Goal: Task Accomplishment & Management: Manage account settings

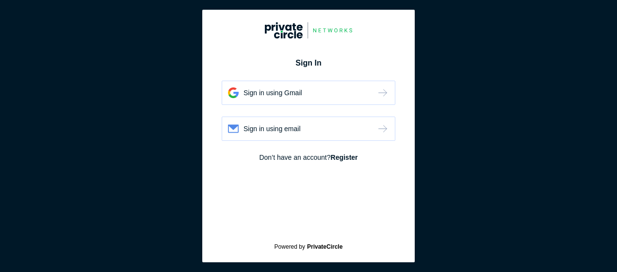
click at [269, 125] on div "Sign in using email" at bounding box center [272, 129] width 57 height 10
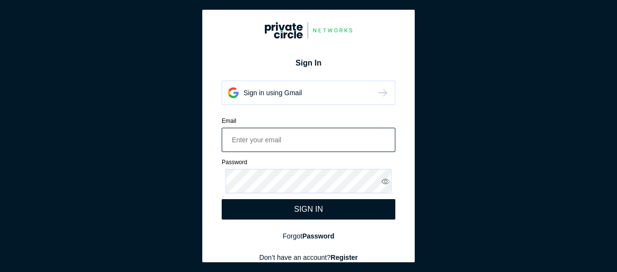
paste input "amazakir.ext@deloitte.com"
type input "amazakir.ext@deloitte.com"
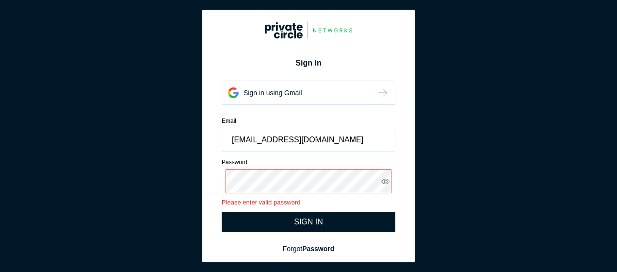
click at [356, 214] on div "SIGN IN" at bounding box center [309, 222] width 174 height 20
click at [381, 179] on icon at bounding box center [385, 181] width 9 height 9
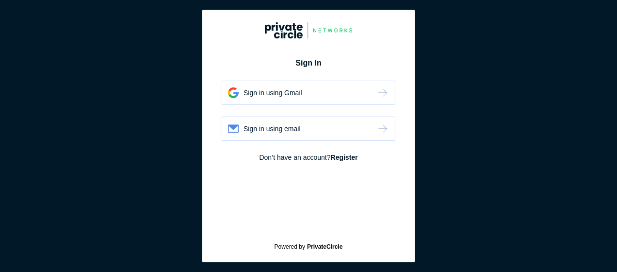
click at [301, 129] on div "Sign in using email" at bounding box center [309, 128] width 174 height 24
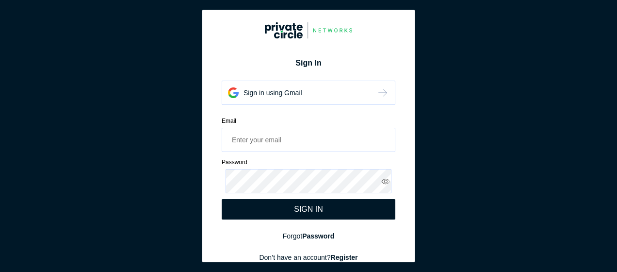
click at [505, 190] on section "Sign In Sign in using Gmail Sign in using email Email Please enter valid email …" at bounding box center [308, 136] width 617 height 272
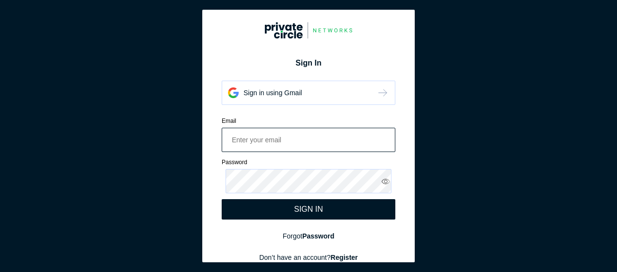
click at [330, 138] on input "email" at bounding box center [309, 140] width 174 height 24
paste input "prbane@deloitte.com"
type input "prbane@deloitte.com"
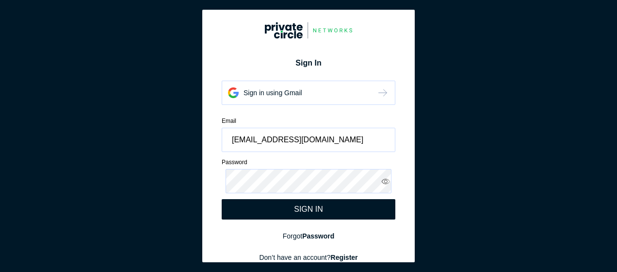
click at [296, 179] on section "Sign In Sign in using Gmail Sign in using email Email prbane@deloitte.com Pleas…" at bounding box center [308, 136] width 617 height 272
click at [306, 209] on div "SIGN IN" at bounding box center [308, 209] width 29 height 9
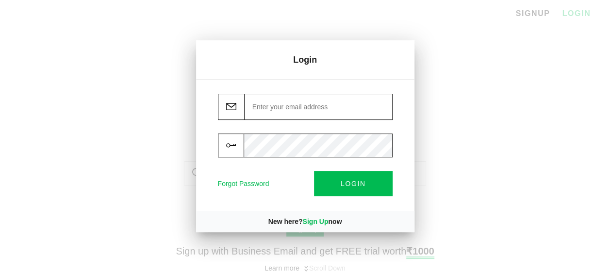
click at [285, 115] on input "email" at bounding box center [318, 107] width 148 height 26
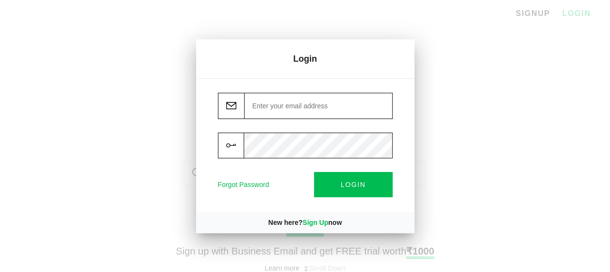
click at [311, 105] on input "email" at bounding box center [318, 106] width 148 height 26
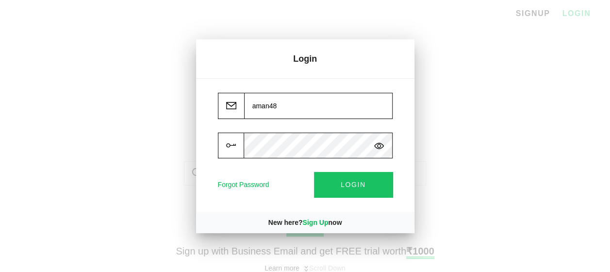
click at [363, 183] on span "LOGIN" at bounding box center [353, 185] width 25 height 8
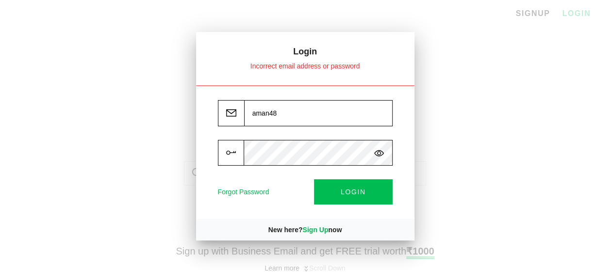
drag, startPoint x: 325, startPoint y: 107, endPoint x: 205, endPoint y: 88, distance: 121.7
click at [205, 88] on div "aman48 Forgot Password LOGIN" at bounding box center [305, 151] width 218 height 133
paste input "prbane@deloitte.com"
type input "prbane@deloitte.com"
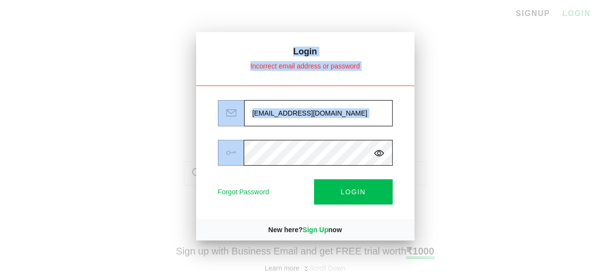
click at [307, 152] on div "Login Incorrect email address or password prbane@deloitte.com Forgot Password L…" at bounding box center [305, 136] width 610 height 272
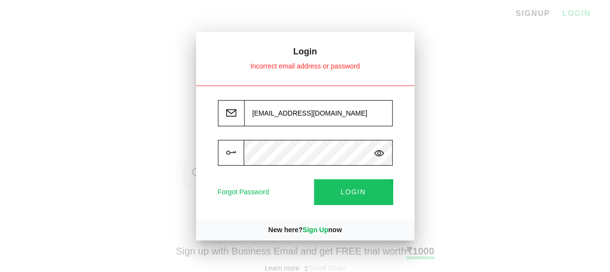
click at [337, 196] on button "LOGIN" at bounding box center [353, 191] width 79 height 25
click at [378, 154] on img at bounding box center [379, 153] width 10 height 10
click at [361, 182] on button "LOGIN" at bounding box center [353, 191] width 79 height 25
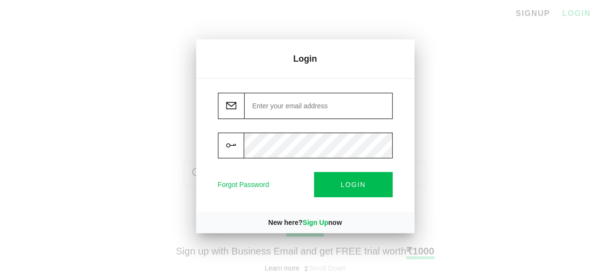
click at [525, 143] on div at bounding box center [305, 136] width 610 height 272
